Goal: Task Accomplishment & Management: Manage account settings

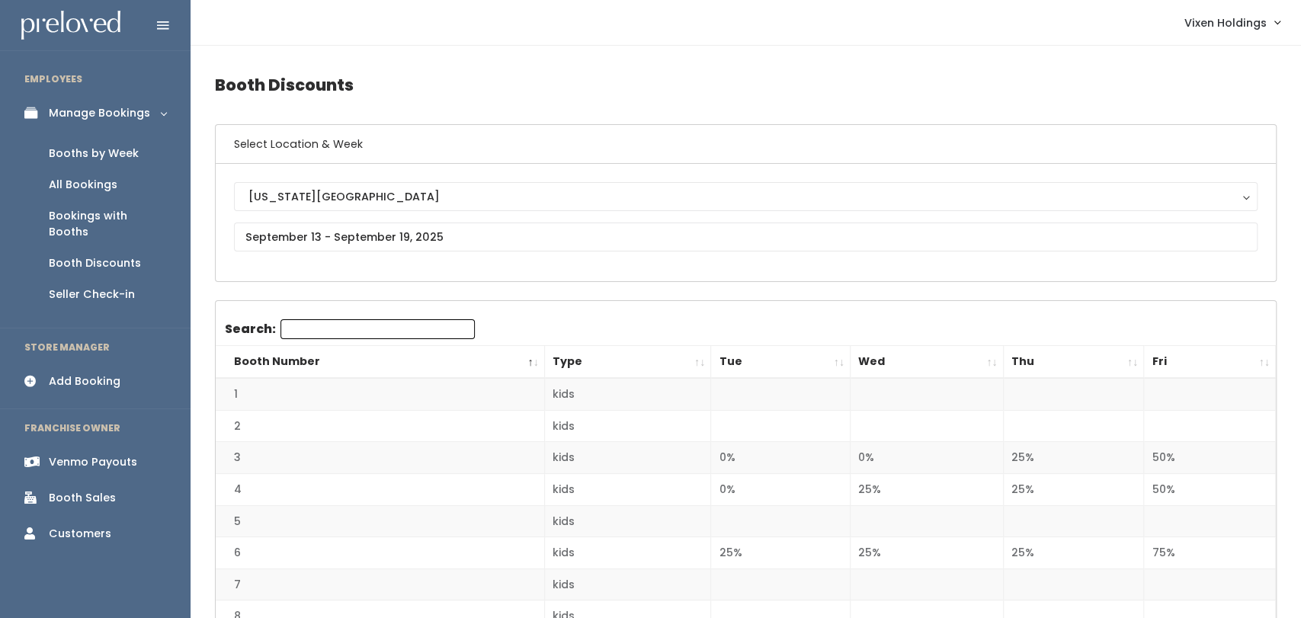
click at [135, 161] on div "Booths by Week" at bounding box center [94, 154] width 90 height 16
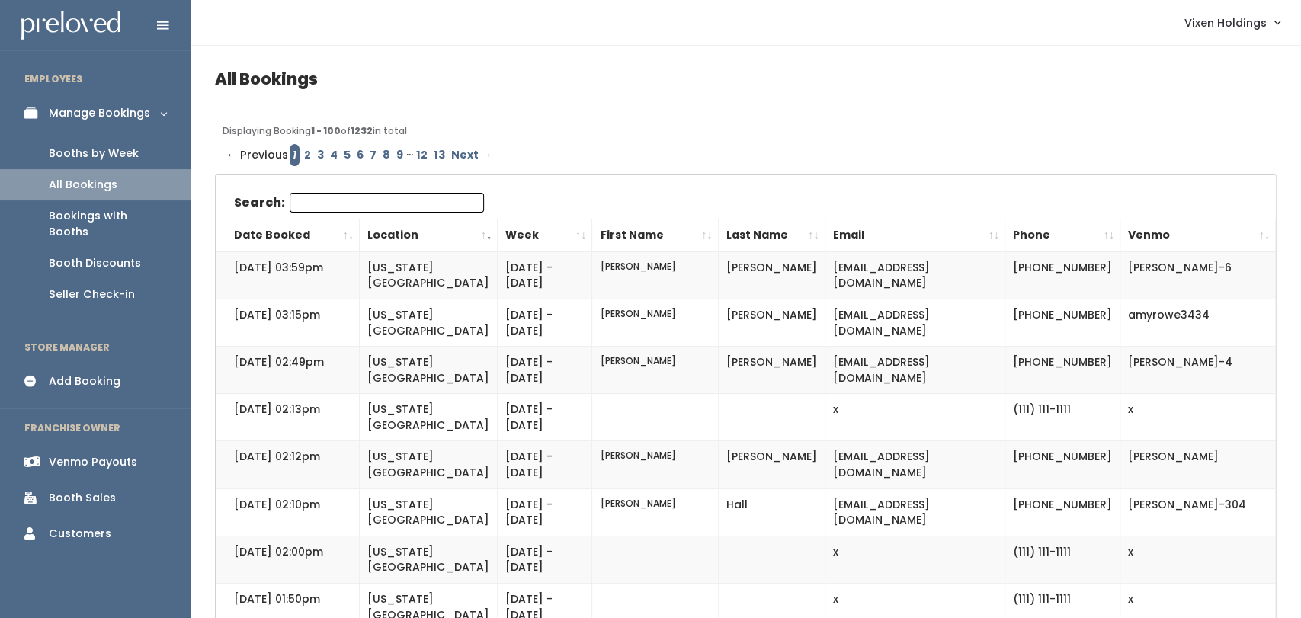
click at [133, 160] on div "Booths by Week" at bounding box center [94, 154] width 90 height 16
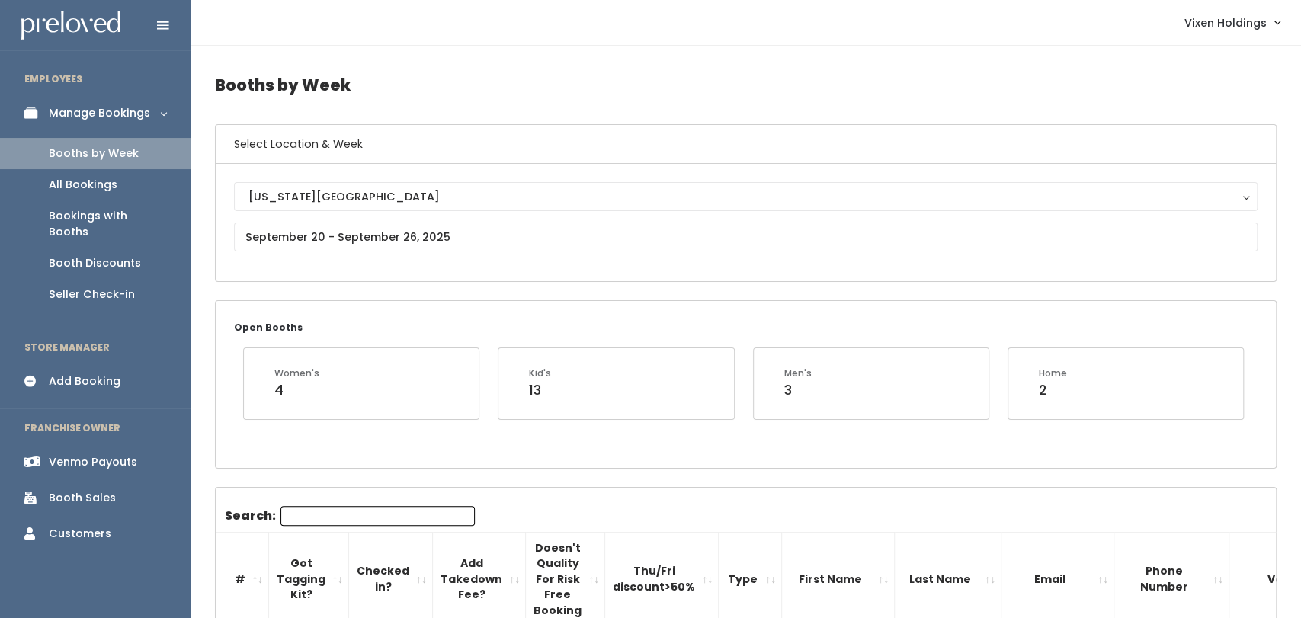
click at [111, 198] on link "All Bookings" at bounding box center [95, 184] width 191 height 31
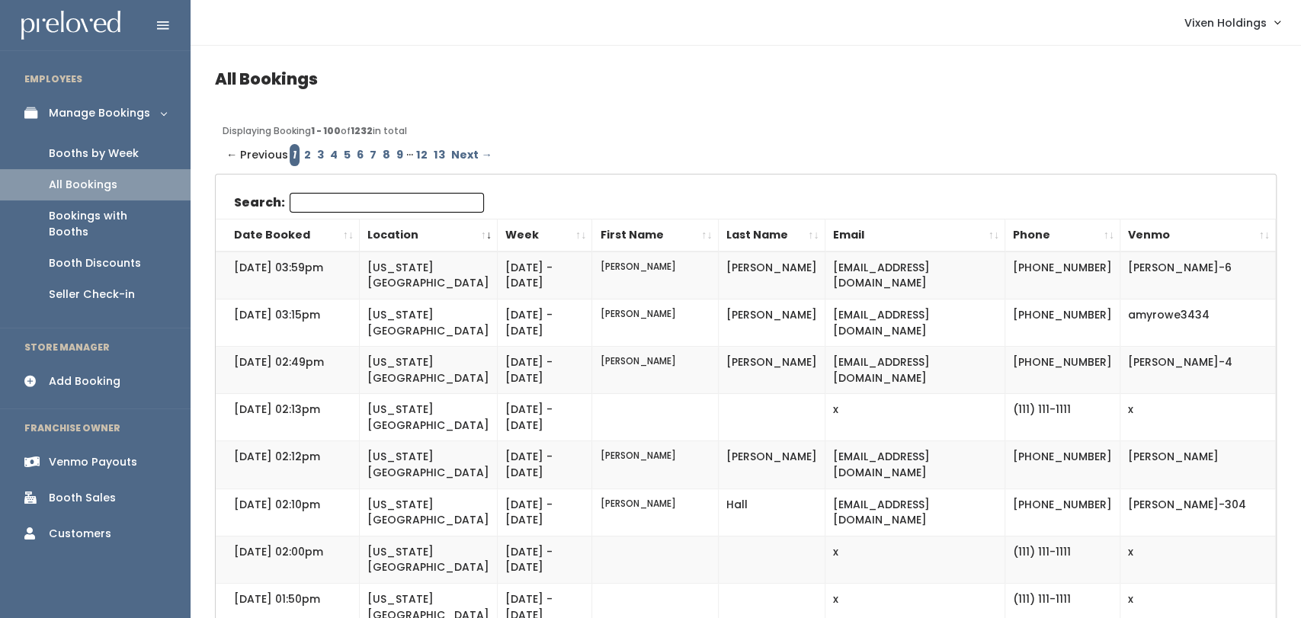
click at [401, 219] on th "Location" at bounding box center [429, 235] width 138 height 33
click at [455, 205] on input "Search:" at bounding box center [387, 203] width 194 height 20
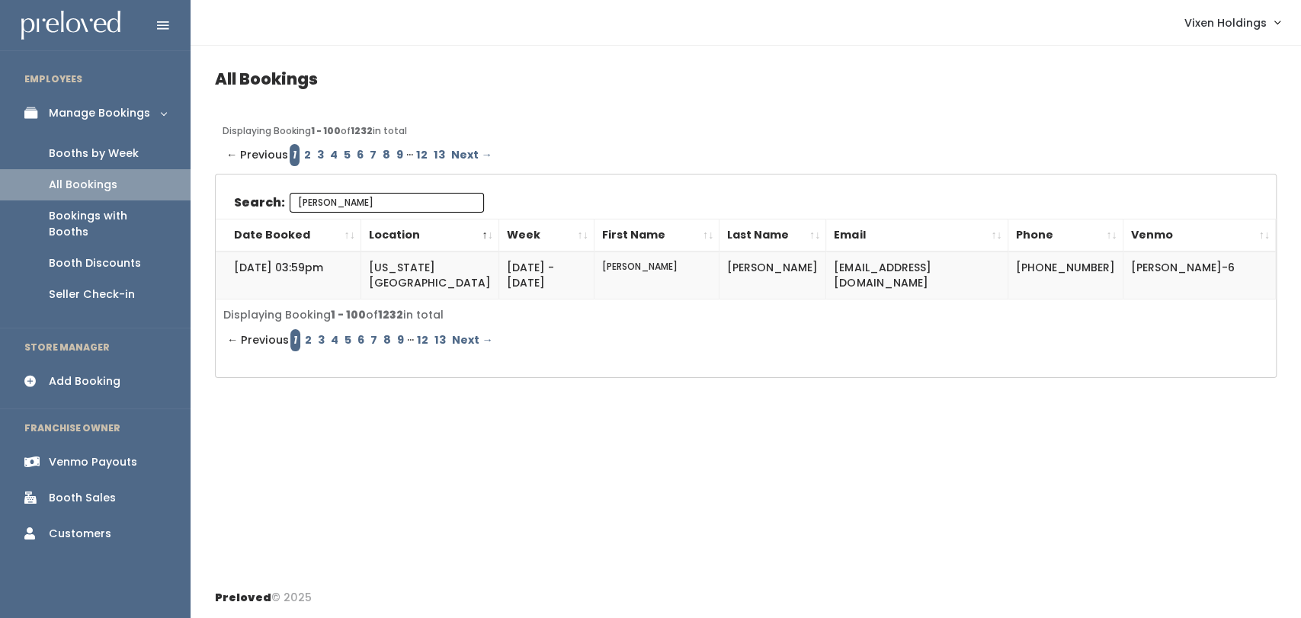
click at [482, 203] on input "becky" at bounding box center [387, 203] width 194 height 20
type input "becky"
click at [135, 255] on div "Booth Discounts" at bounding box center [95, 263] width 92 height 16
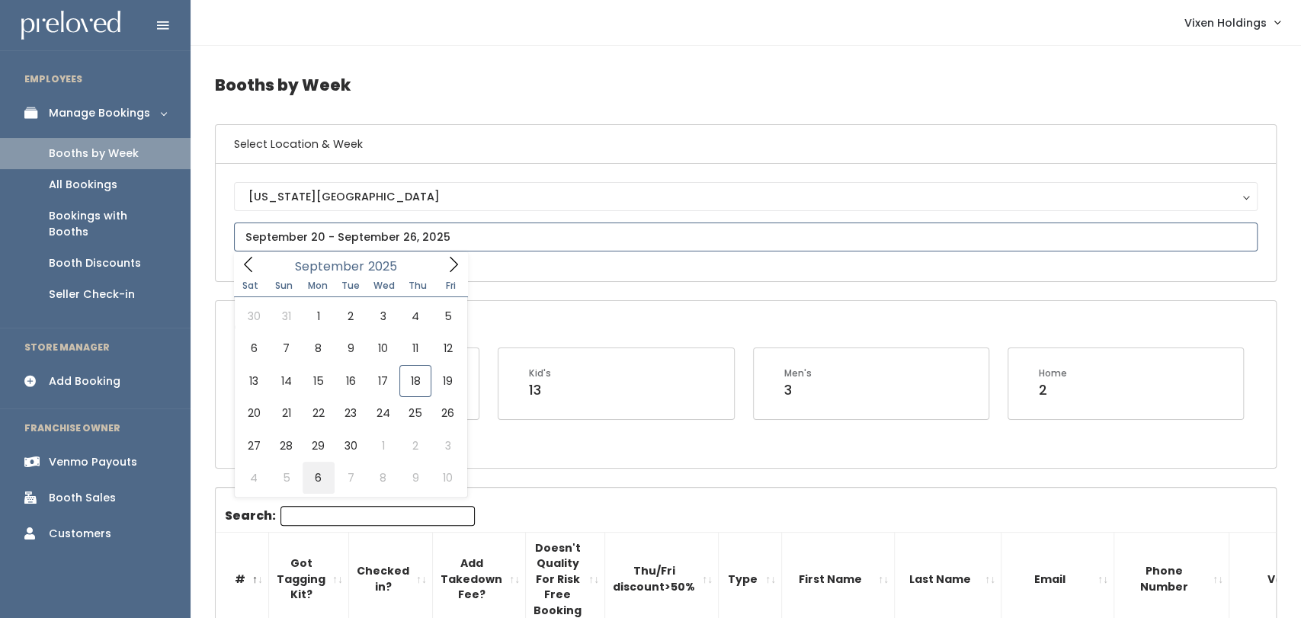
type input "October 4 to October 10"
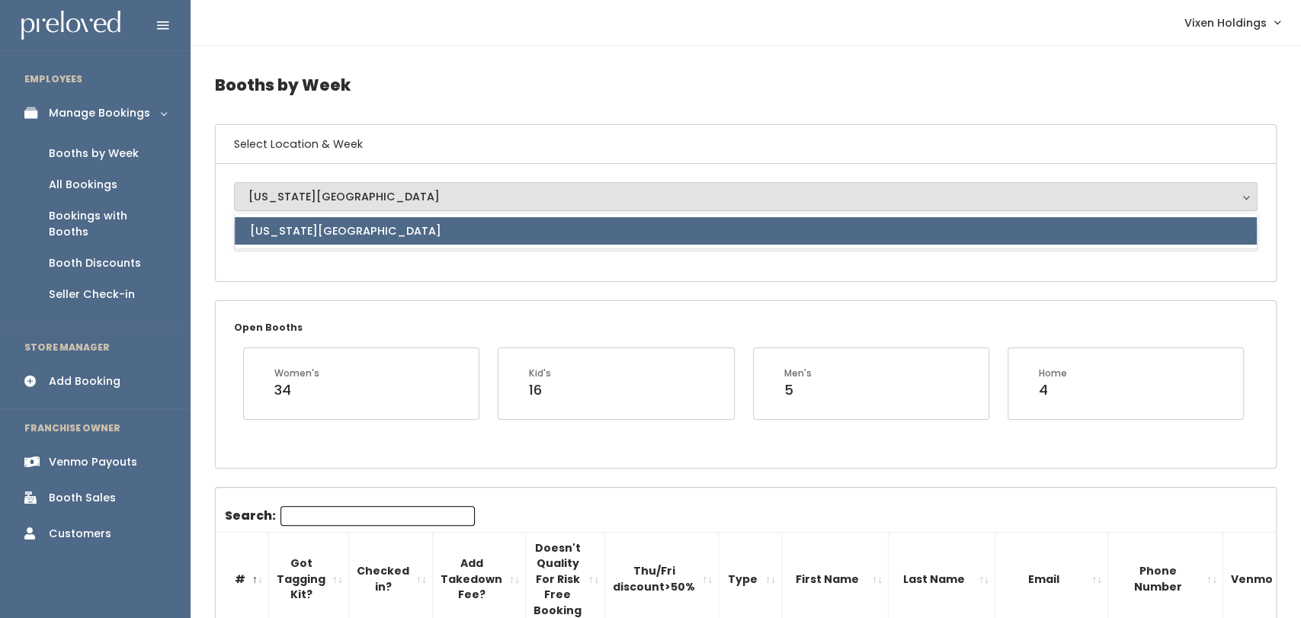
click at [374, 322] on div "Open Booths Women's 34 Kid's 16 Men's 5 Home 4" at bounding box center [746, 384] width 1060 height 166
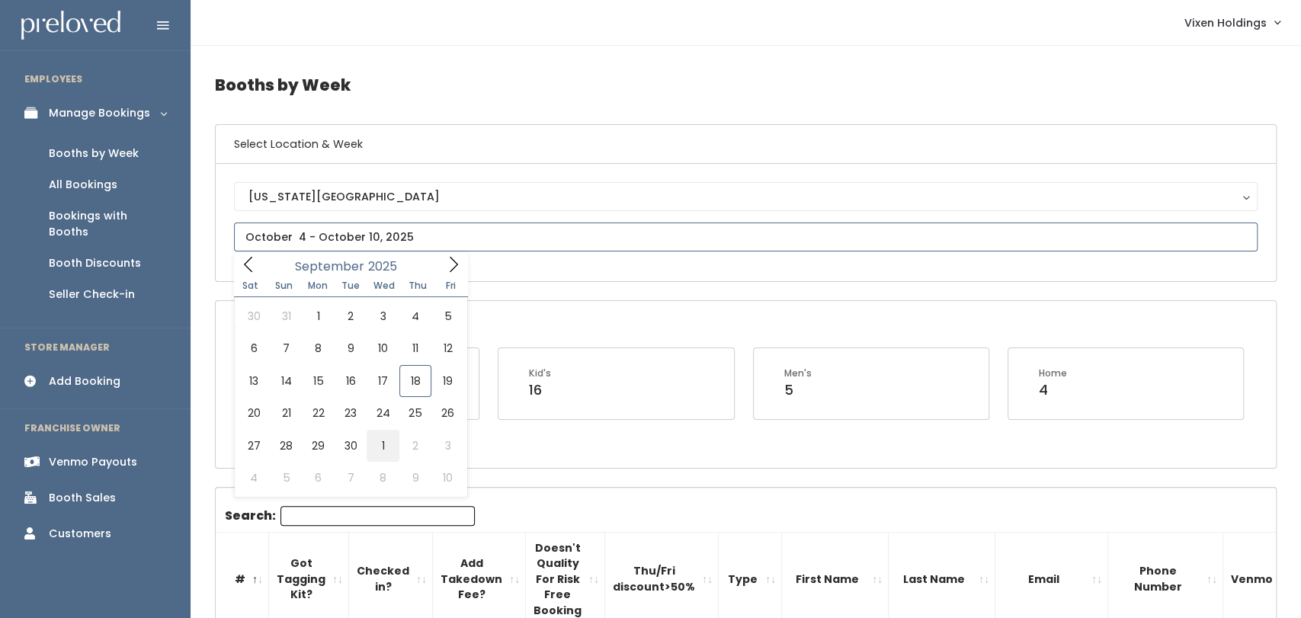
type input "September 27 to October 3"
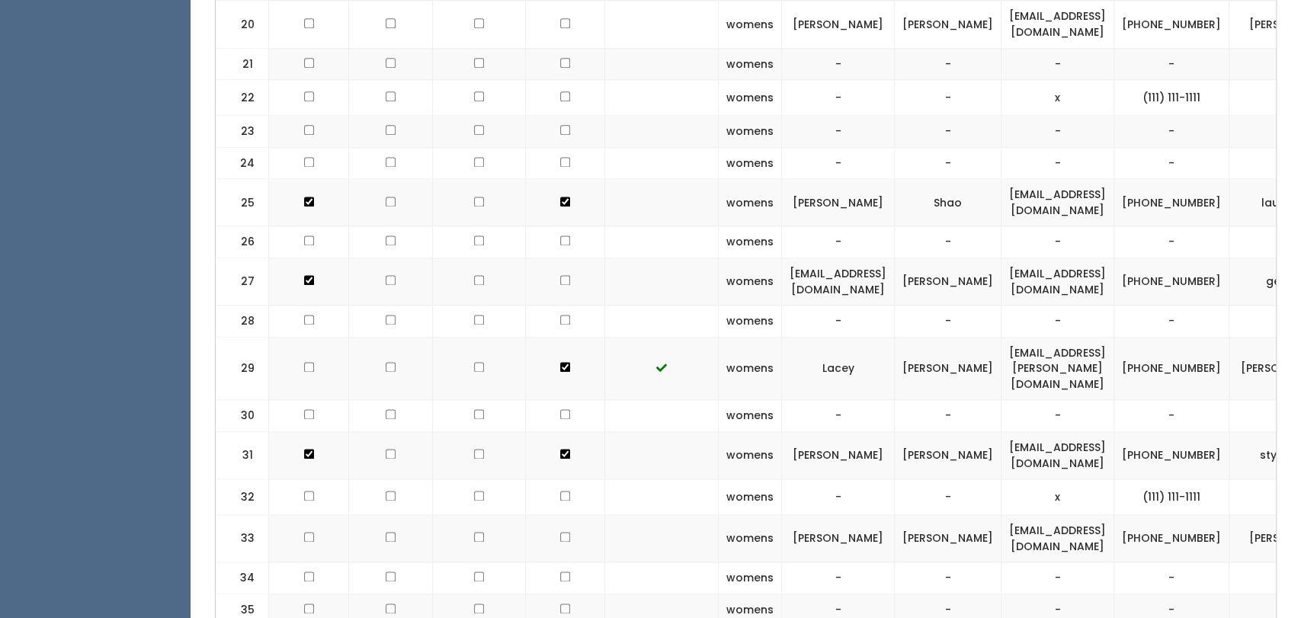
scroll to position [1310, 0]
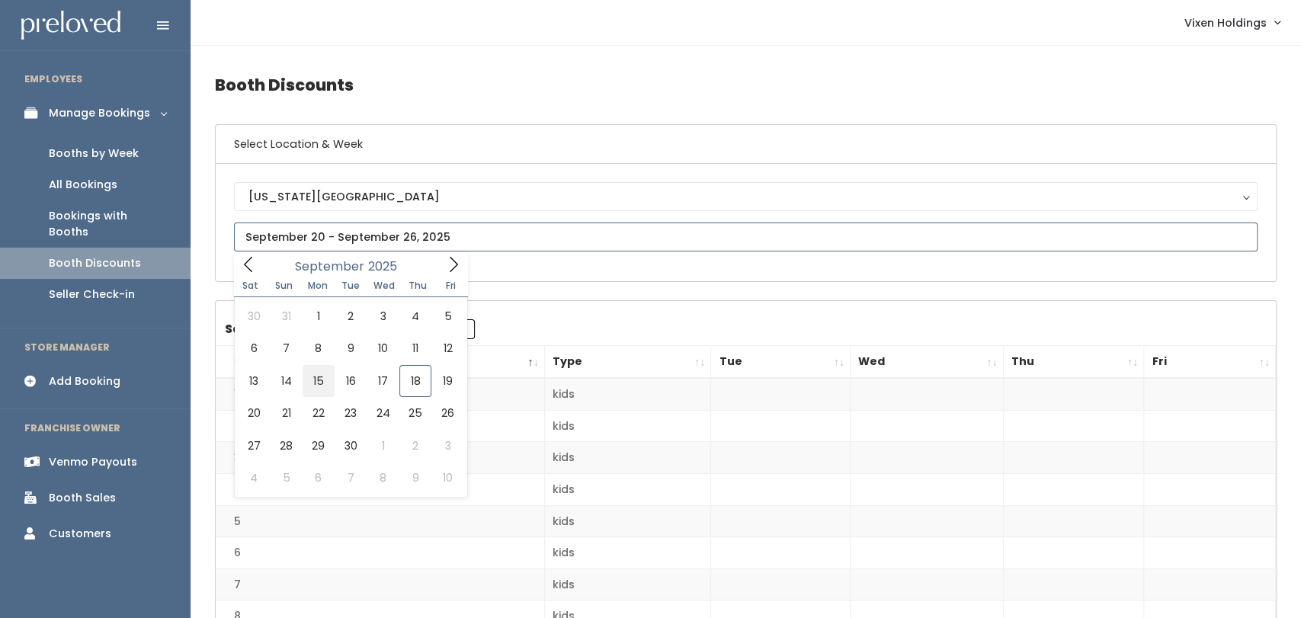
type input "[DATE] to [DATE]"
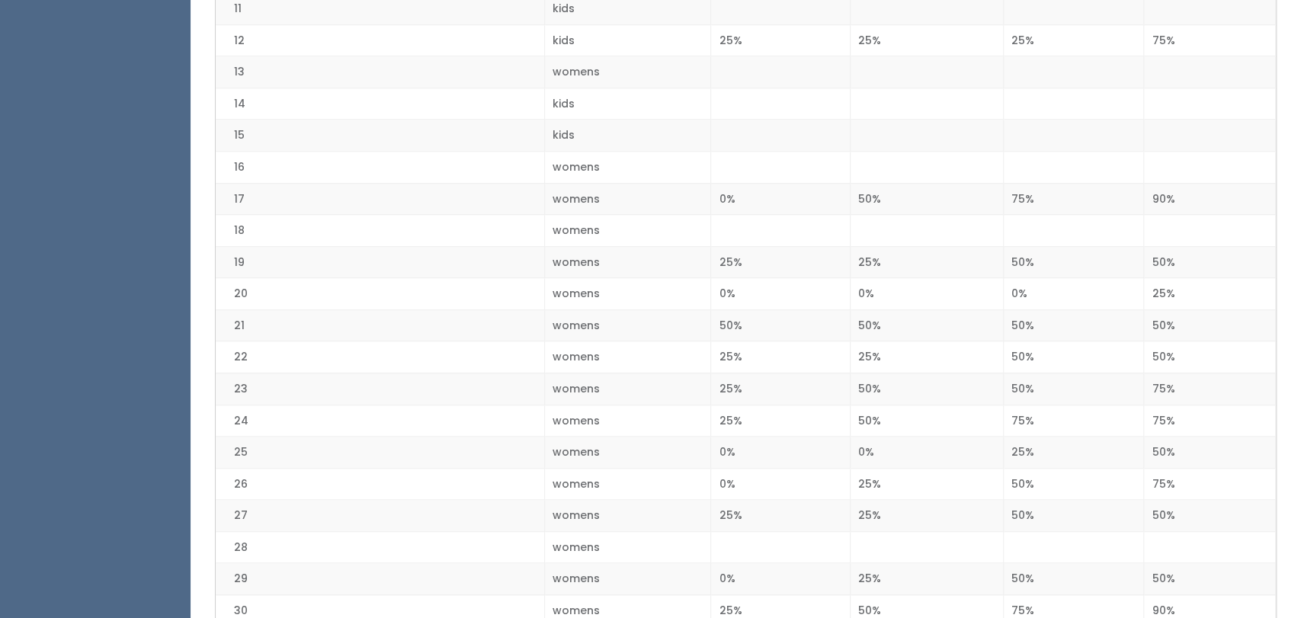
scroll to position [705, 0]
click at [1239, 484] on td "75%" at bounding box center [1210, 482] width 132 height 32
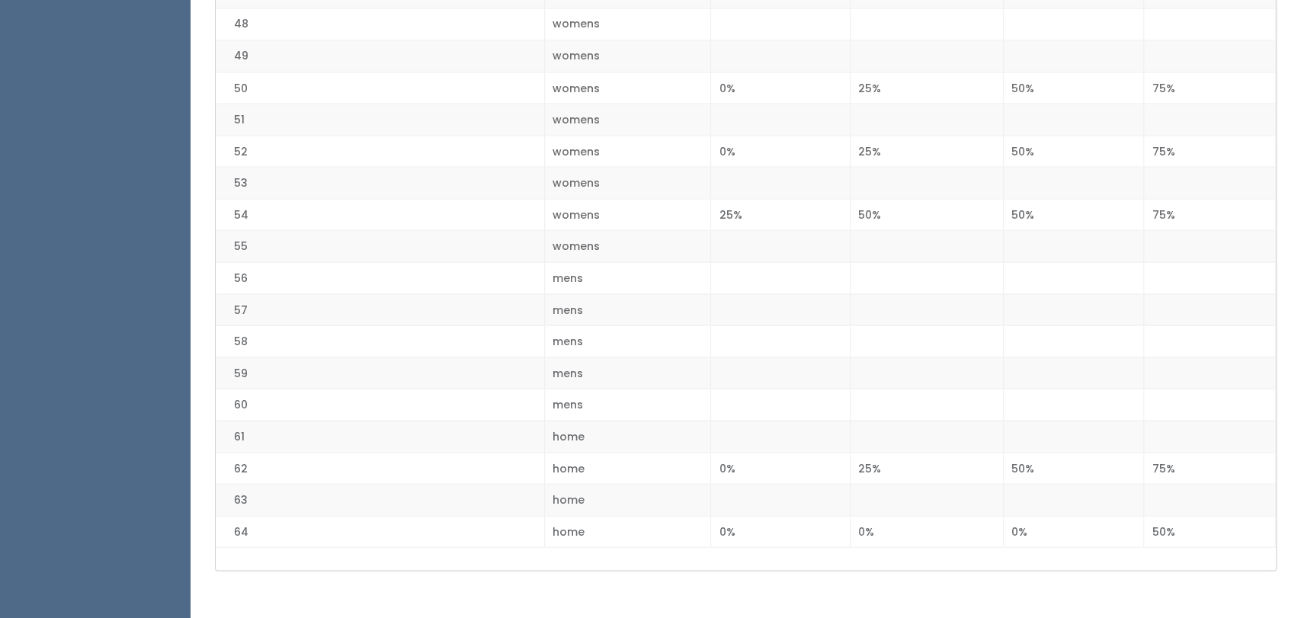
scroll to position [1862, 0]
click at [1200, 196] on td "75%" at bounding box center [1210, 212] width 132 height 32
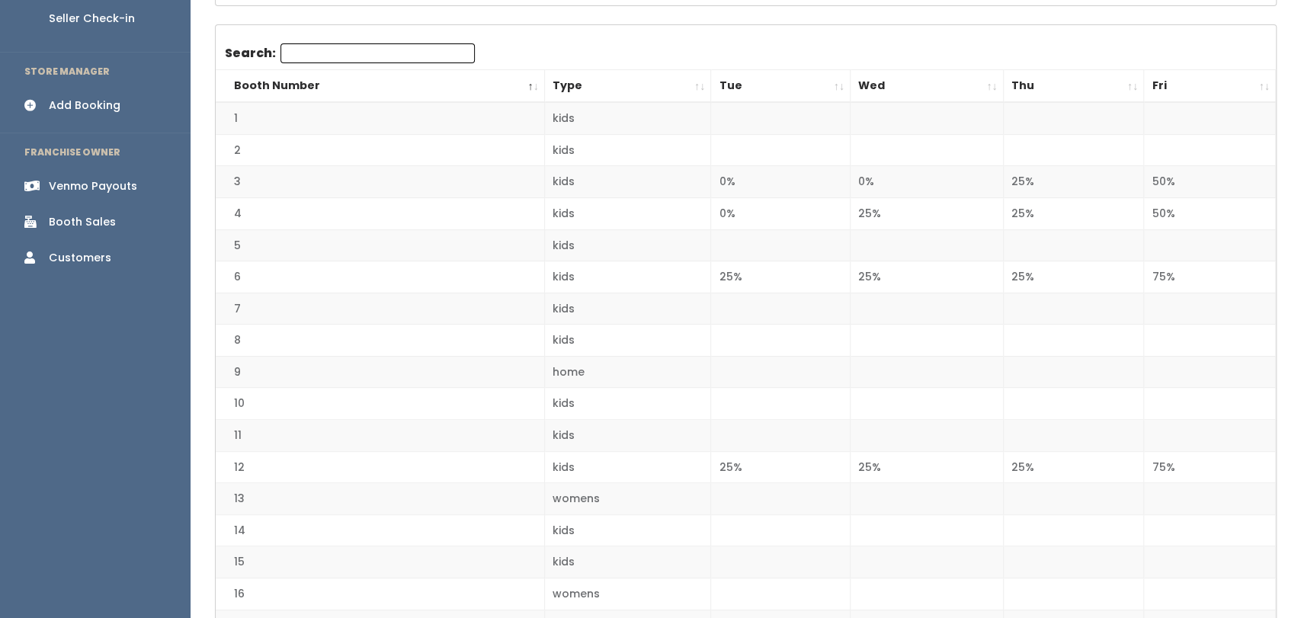
scroll to position [0, 0]
